Goal: Task Accomplishment & Management: Use online tool/utility

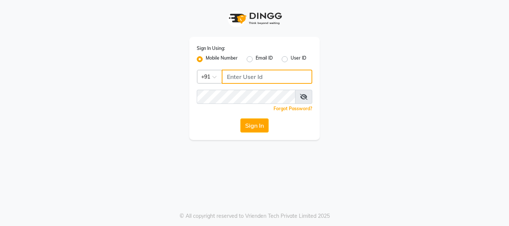
type input "9346469616"
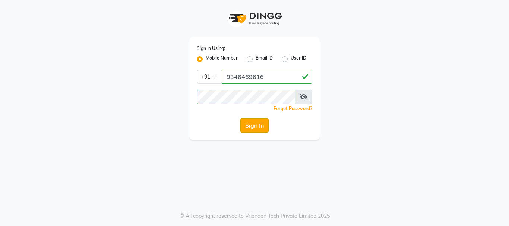
click at [265, 124] on button "Sign In" at bounding box center [255, 126] width 28 height 14
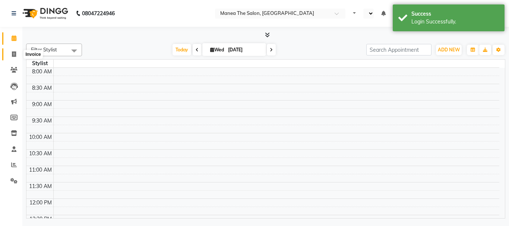
click at [12, 56] on icon at bounding box center [14, 54] width 4 height 6
select select "service"
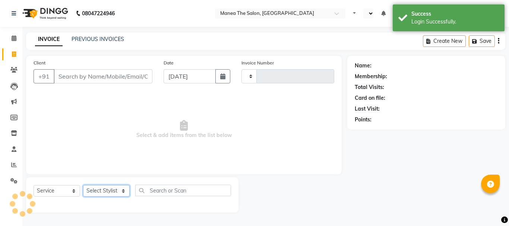
click at [105, 188] on select "Select Stylist" at bounding box center [106, 191] width 47 height 12
click at [106, 189] on select "Select Stylist" at bounding box center [106, 191] width 47 height 12
select select "en"
type input "2018"
select select "7351"
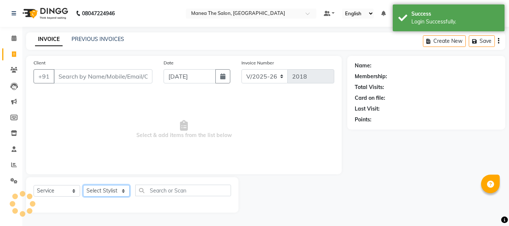
click at [103, 192] on select "Select Stylist [PERSON_NAME] Divya [PERSON_NAME] Renuka [PERSON_NAME]" at bounding box center [106, 191] width 47 height 12
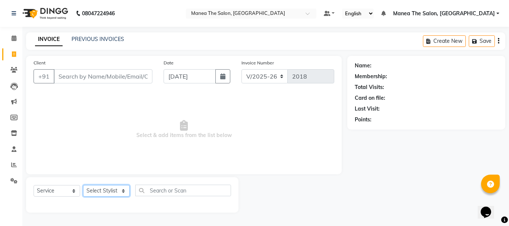
select select "63586"
click at [83, 185] on select "Select Stylist [PERSON_NAME] Divya [PERSON_NAME] Renuka [PERSON_NAME]" at bounding box center [106, 191] width 47 height 12
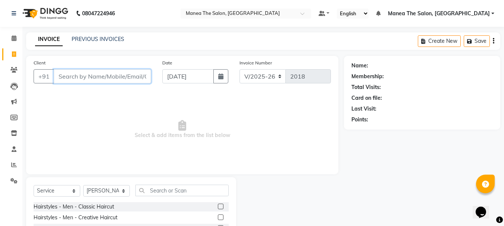
click at [100, 77] on input "Client" at bounding box center [102, 76] width 97 height 14
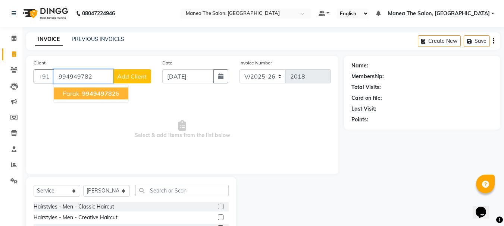
click at [100, 95] on span "994949782" at bounding box center [99, 93] width 34 height 7
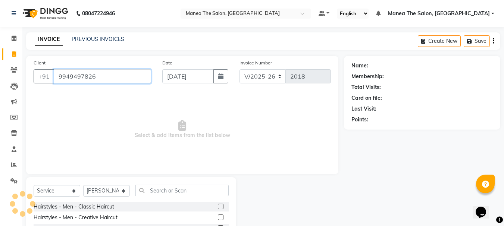
type input "9949497826"
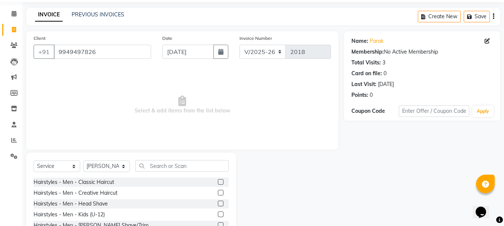
scroll to position [37, 0]
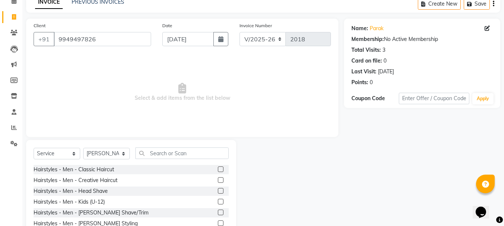
click at [218, 169] on label at bounding box center [221, 170] width 6 height 6
click at [218, 169] on input "checkbox" at bounding box center [220, 169] width 5 height 5
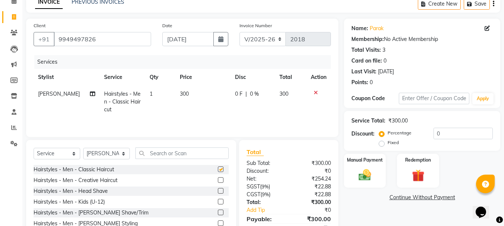
checkbox input "false"
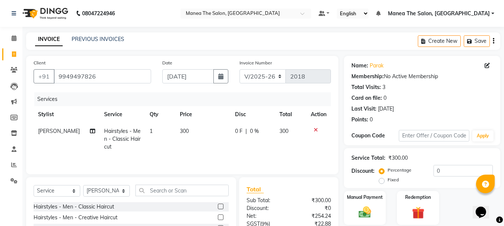
scroll to position [72, 0]
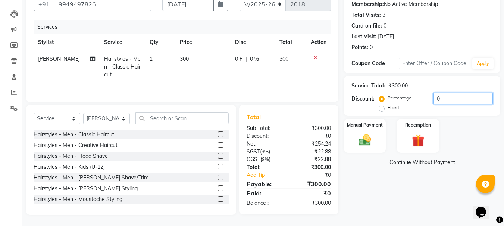
click at [441, 98] on input "0" at bounding box center [462, 99] width 59 height 12
type input "15"
click at [365, 139] on img at bounding box center [364, 140] width 21 height 15
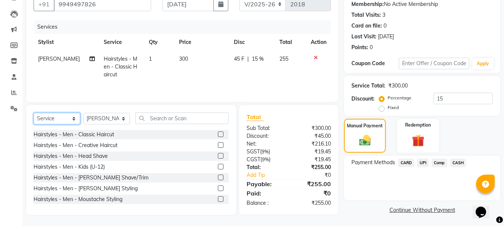
click at [57, 117] on select "Select Service Product Membership Package Voucher Prepaid Gift Card" at bounding box center [57, 119] width 47 height 12
click at [34, 113] on select "Select Service Product Membership Package Voucher Prepaid Gift Card" at bounding box center [57, 119] width 47 height 12
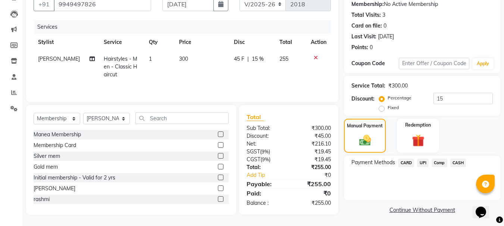
click at [218, 135] on label at bounding box center [221, 135] width 6 height 6
click at [218, 135] on input "checkbox" at bounding box center [220, 134] width 5 height 5
select select "select"
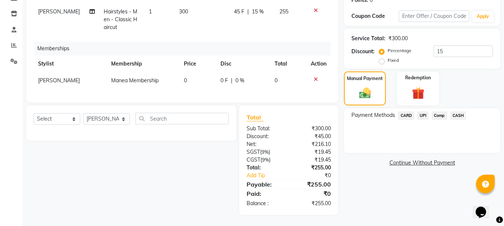
scroll to position [125, 0]
click at [421, 111] on span "UPI" at bounding box center [423, 115] width 12 height 9
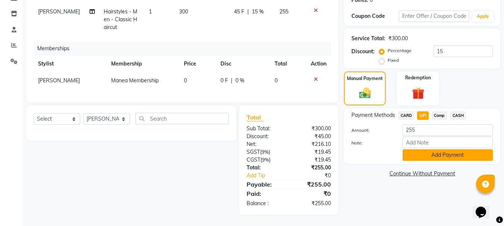
click at [416, 153] on button "Add Payment" at bounding box center [447, 156] width 90 height 12
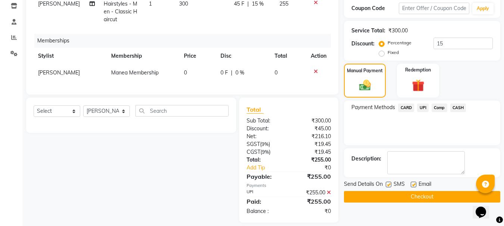
scroll to position [141, 0]
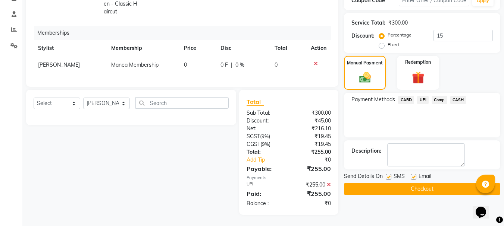
click at [395, 185] on button "Checkout" at bounding box center [422, 189] width 156 height 12
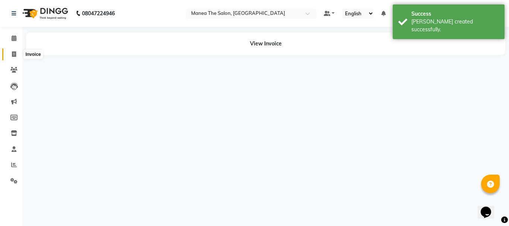
click at [12, 53] on icon at bounding box center [14, 54] width 4 height 6
select select "service"
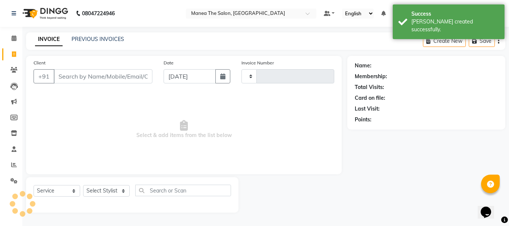
type input "2019"
select select "7351"
